Goal: Navigation & Orientation: Go to known website

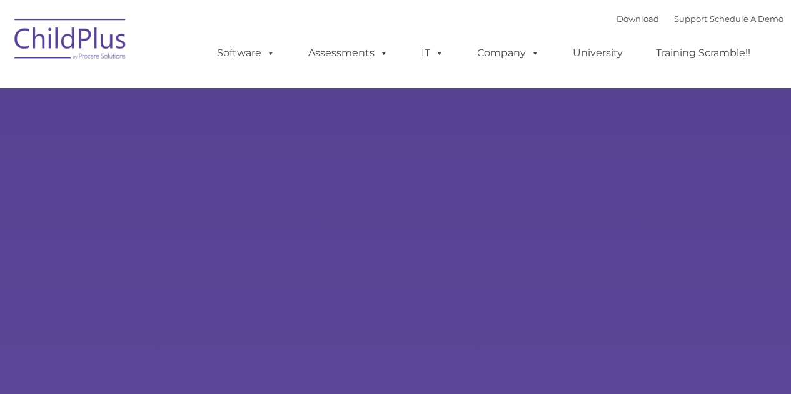
select select "MEDIUM"
type input ""
drag, startPoint x: 0, startPoint y: 0, endPoint x: 208, endPoint y: 142, distance: 251.4
click at [208, 142] on div "New Layer Learn More Request a Demo The Future of ChildPlus is Here! Boost your…" at bounding box center [395, 244] width 791 height 488
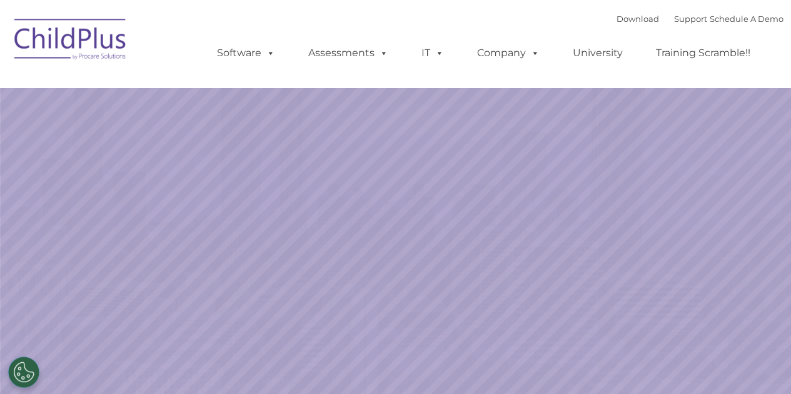
select select "MEDIUM"
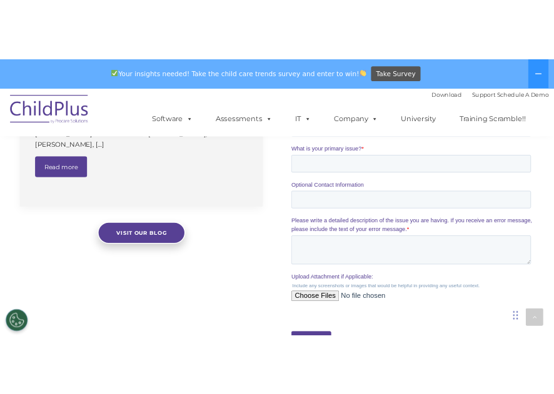
scroll to position [1095, 0]
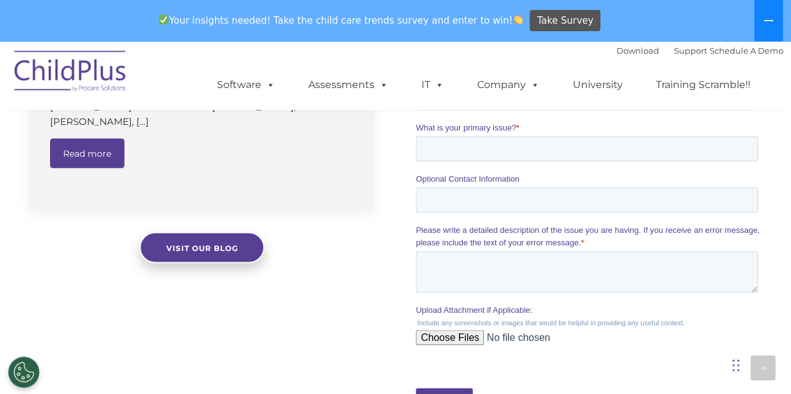
click at [766, 20] on icon at bounding box center [768, 20] width 9 height 1
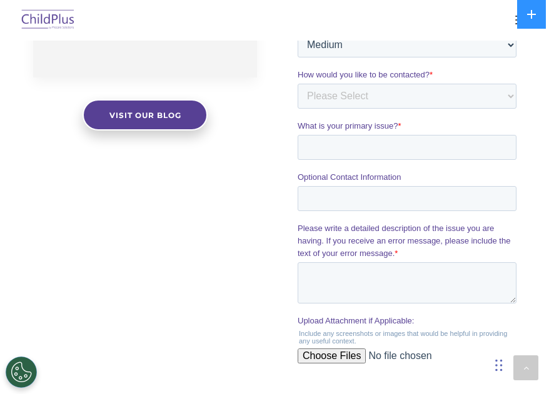
scroll to position [933, 0]
